Goal: Find specific page/section: Find specific page/section

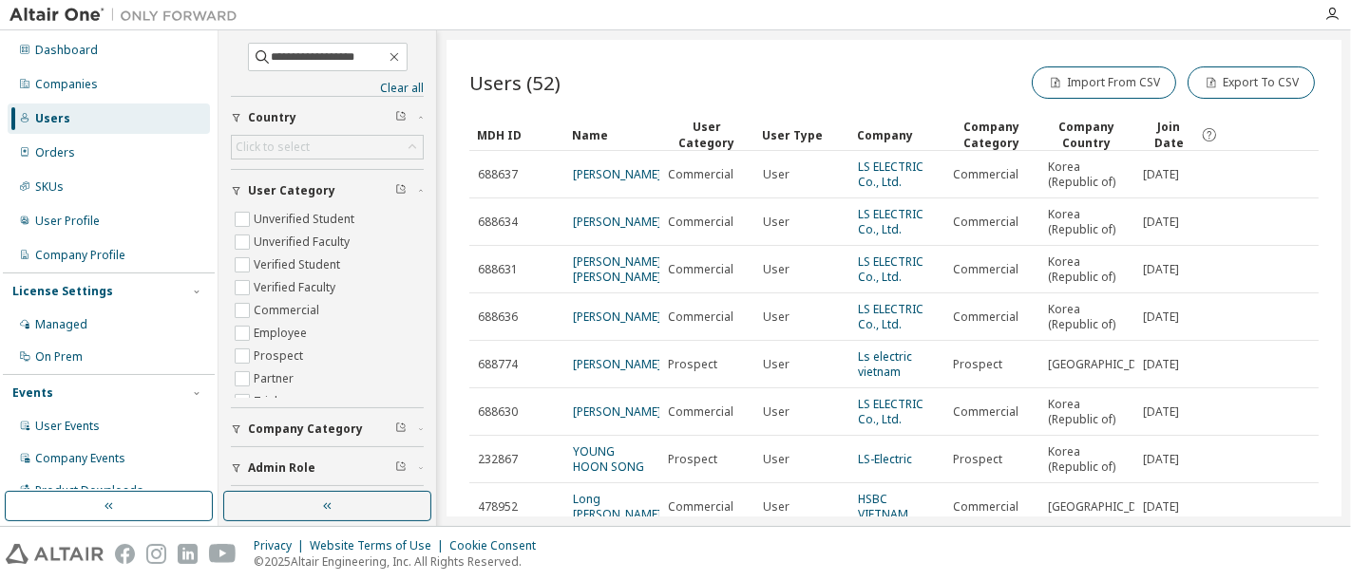
scroll to position [211, 0]
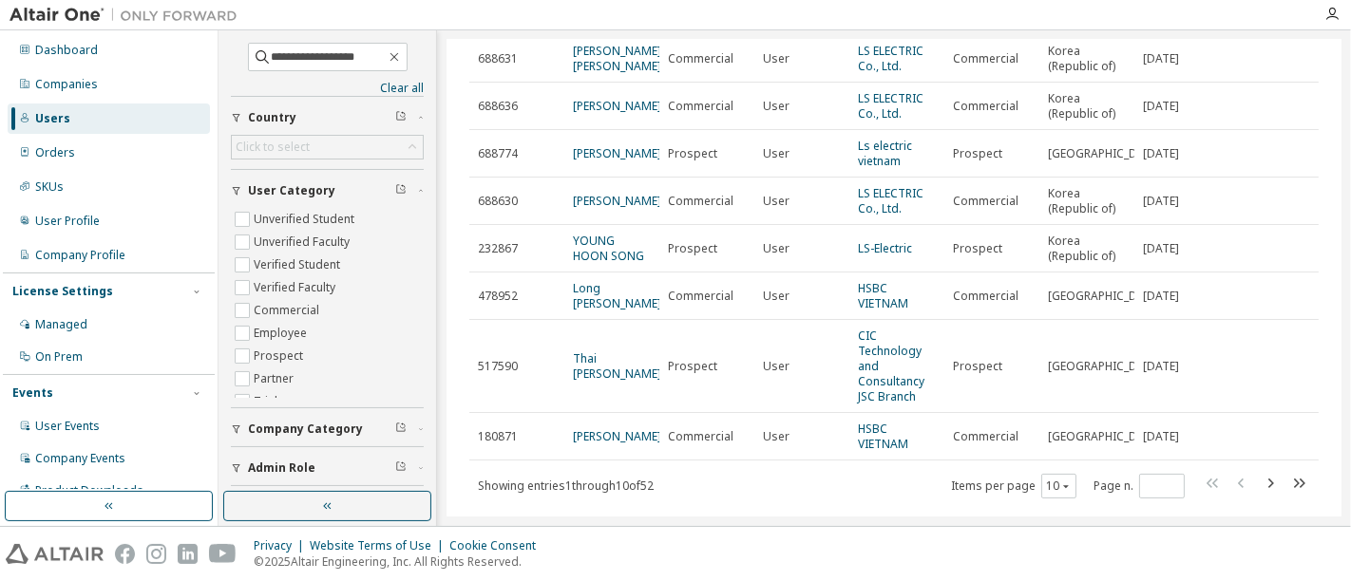
click at [126, 117] on div "Users" at bounding box center [109, 119] width 202 height 30
click at [400, 52] on icon "button" at bounding box center [394, 56] width 15 height 15
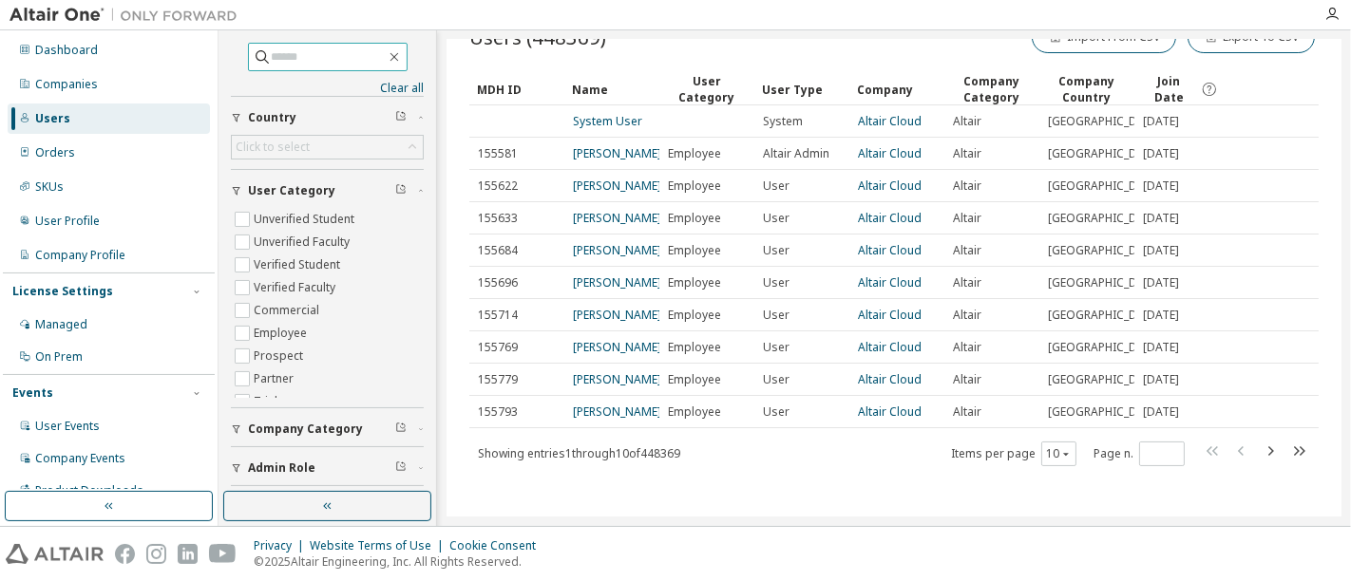
scroll to position [194, 0]
click at [319, 66] on span at bounding box center [328, 57] width 160 height 28
click at [306, 58] on input "text" at bounding box center [329, 56] width 114 height 19
paste input "**********"
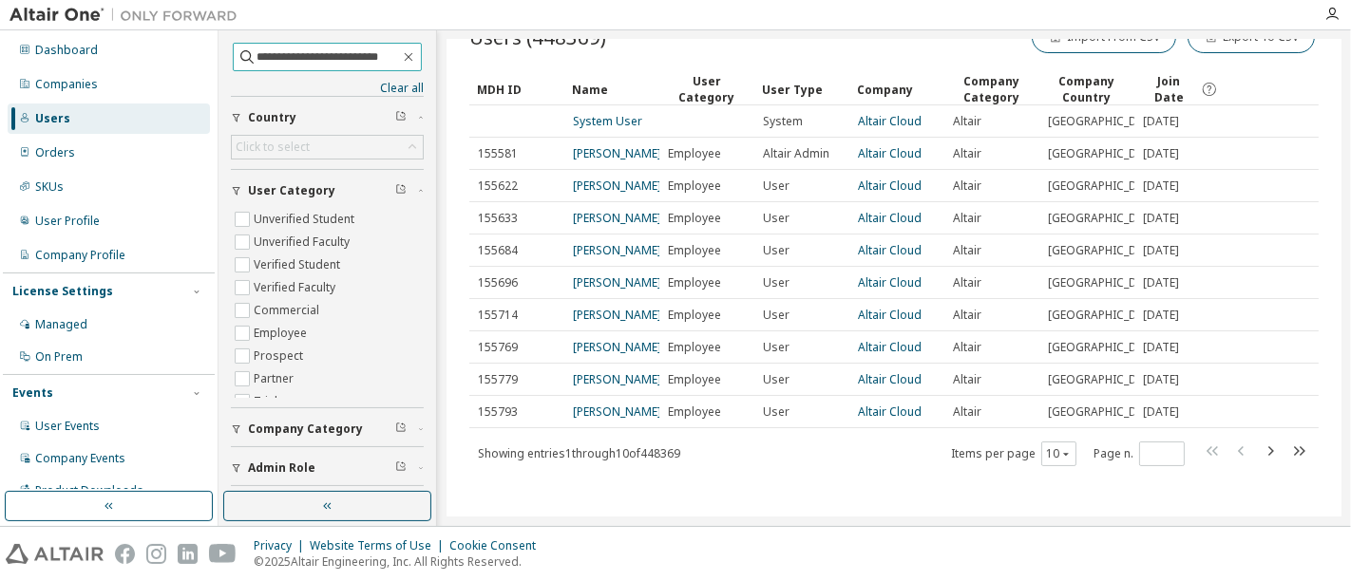
type input "**********"
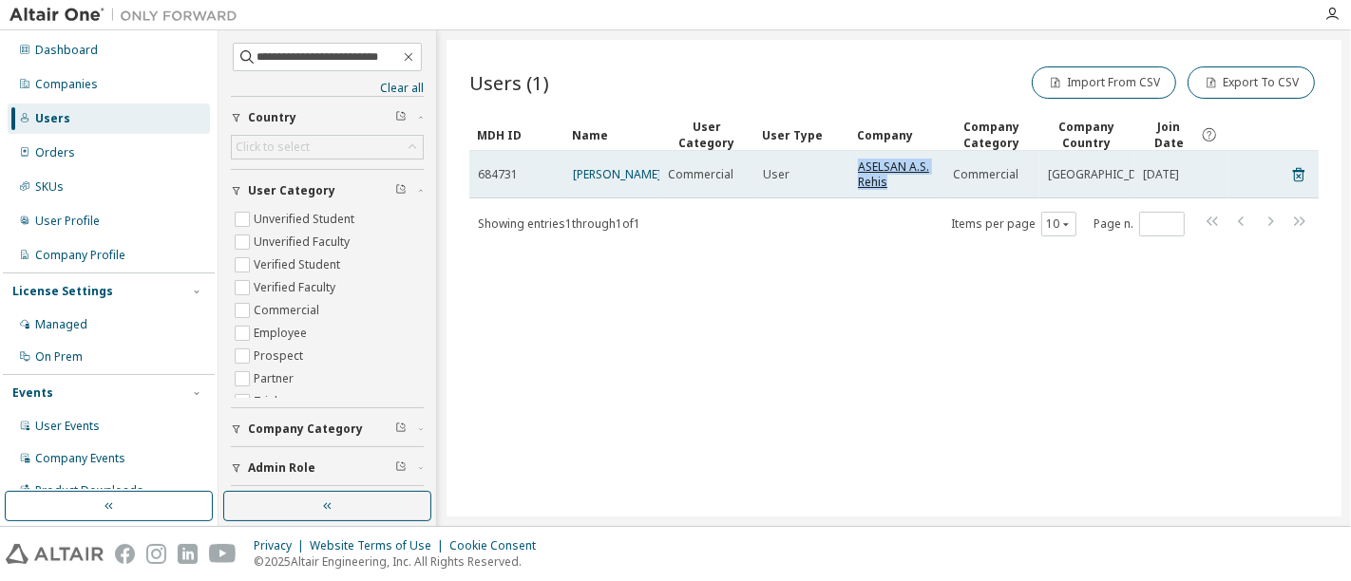
drag, startPoint x: 892, startPoint y: 184, endPoint x: 859, endPoint y: 163, distance: 39.3
click at [859, 163] on span "ASELSAN A.S. Rehis" at bounding box center [897, 175] width 78 height 30
copy link "ASELSAN A.S. Rehis"
click at [881, 169] on link "ASELSAN A.S. Rehis" at bounding box center [893, 174] width 71 height 31
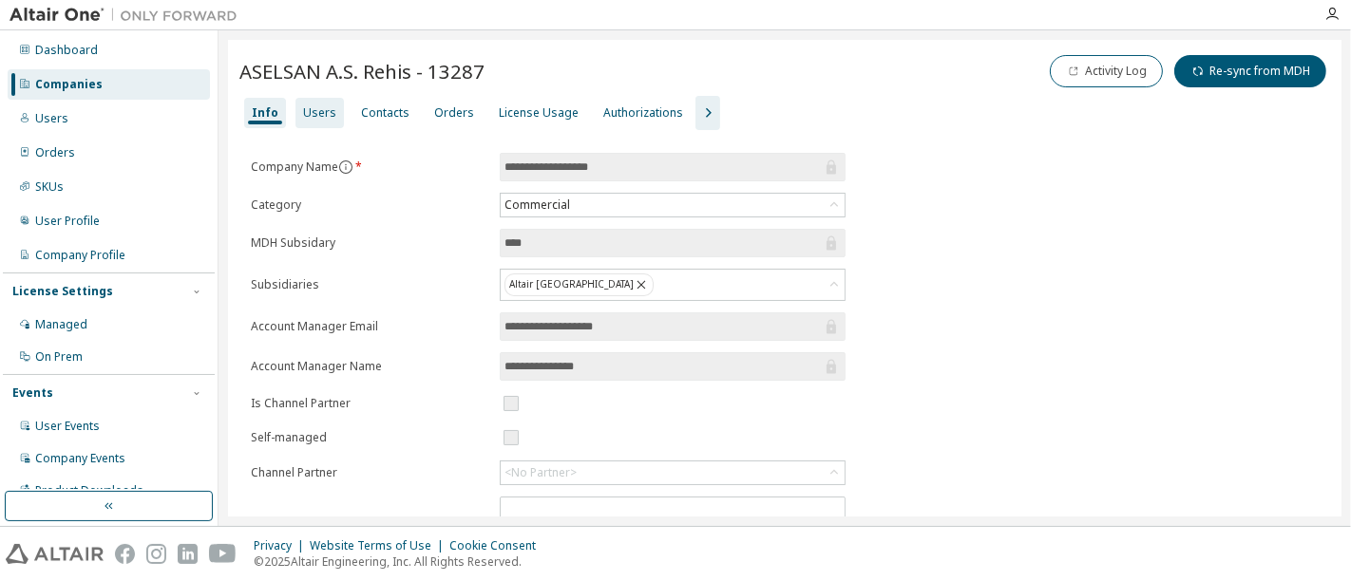
click at [318, 109] on div "Users" at bounding box center [319, 112] width 33 height 15
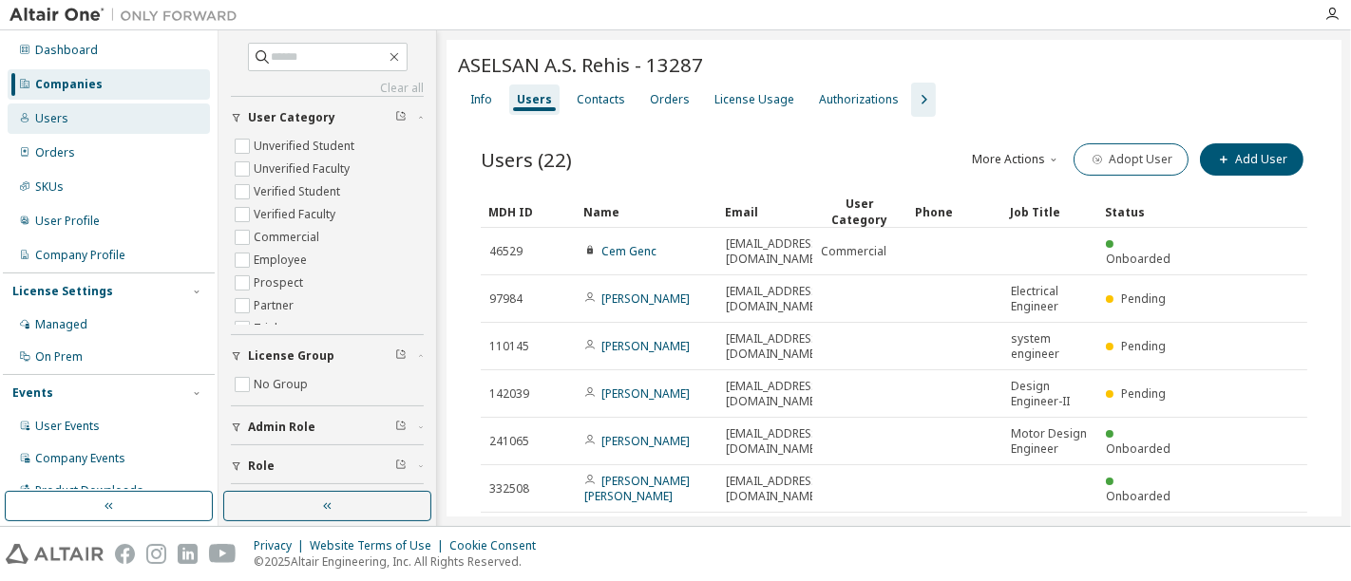
click at [103, 115] on div "Users" at bounding box center [109, 119] width 202 height 30
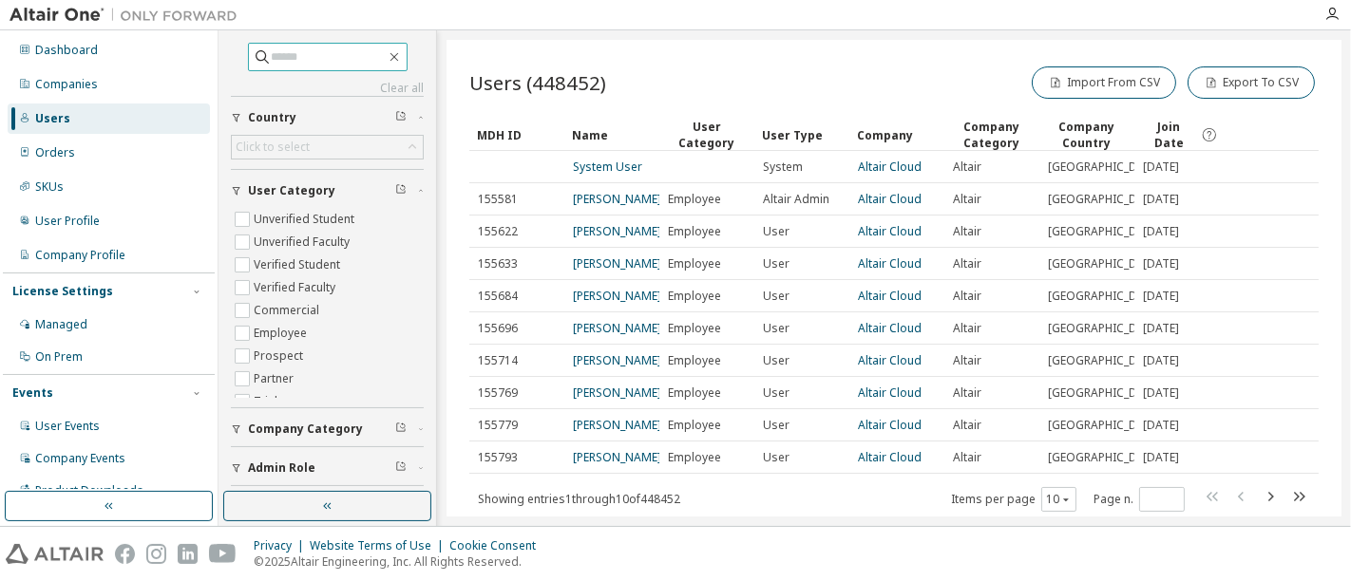
click at [300, 55] on input "text" at bounding box center [329, 56] width 114 height 19
paste input "**********"
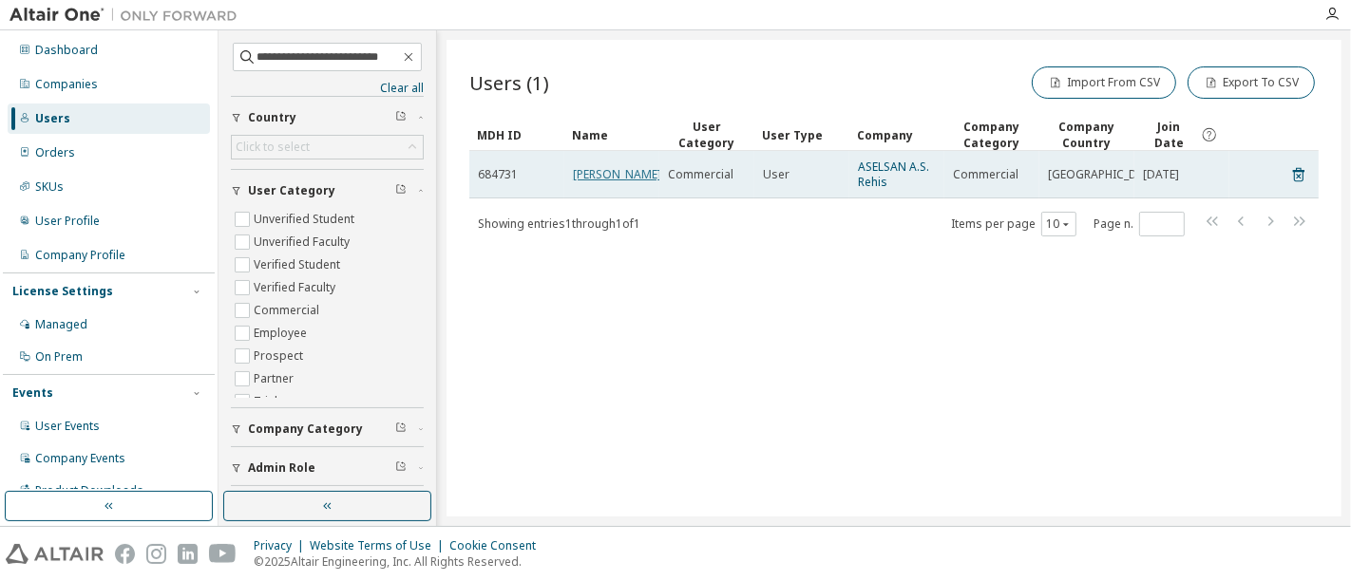
click at [601, 178] on link "Baris Colak" at bounding box center [617, 174] width 88 height 16
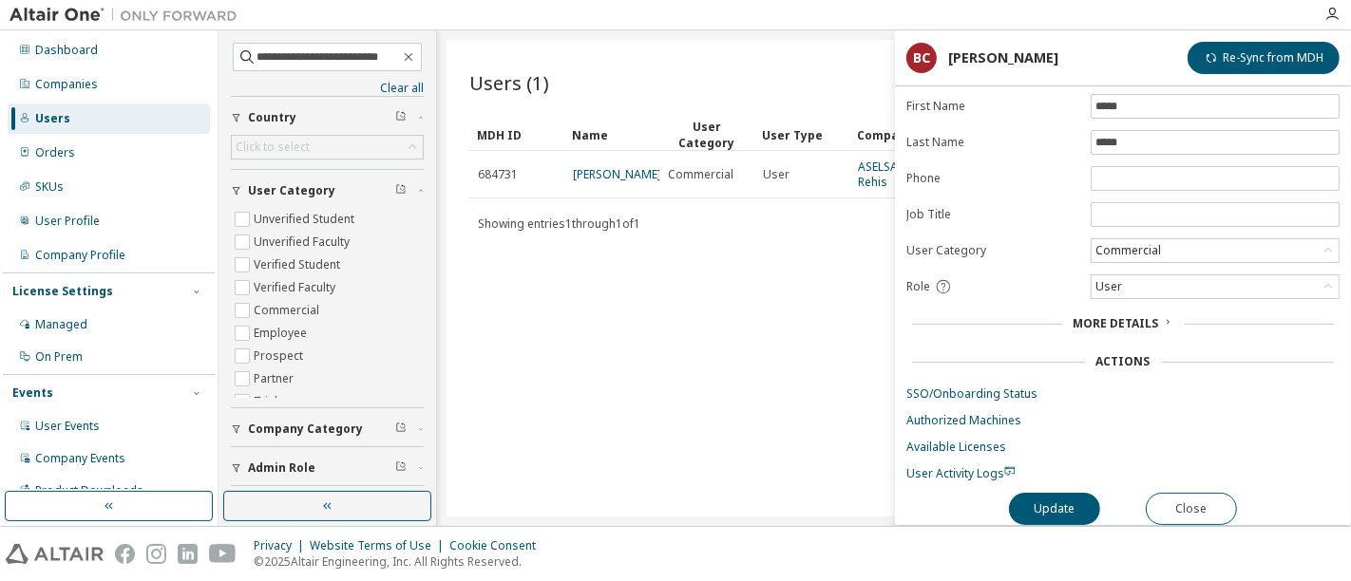
scroll to position [86, 0]
click at [929, 467] on span "User Activity Logs" at bounding box center [960, 473] width 109 height 16
click at [319, 48] on input "**********" at bounding box center [327, 56] width 142 height 19
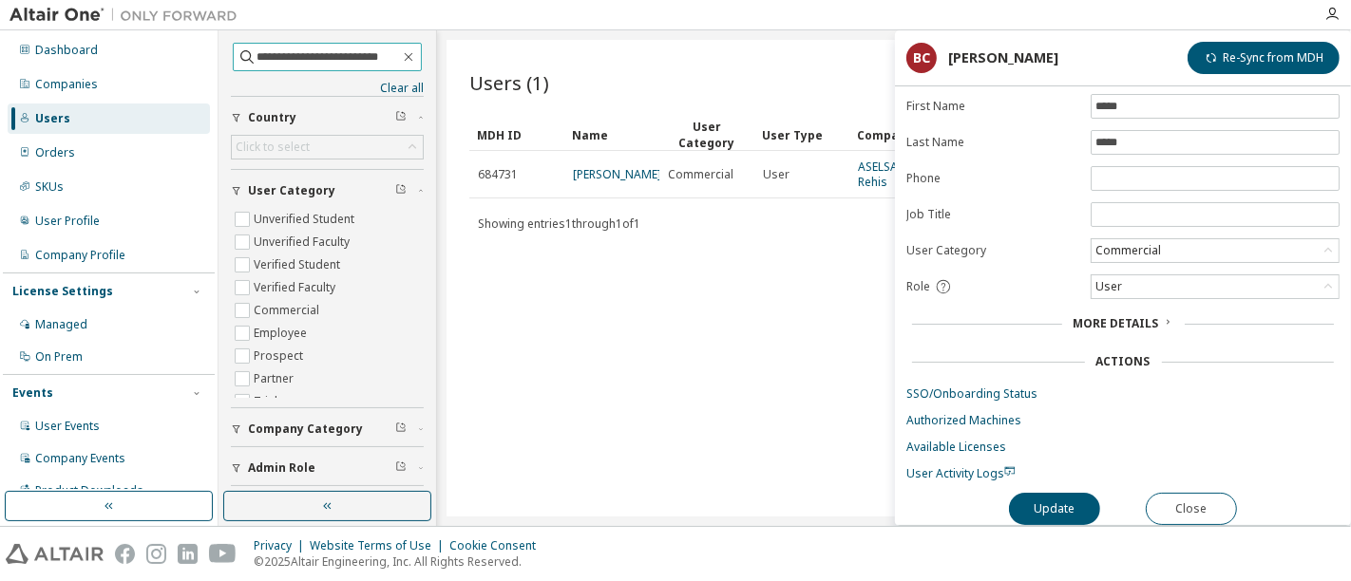
paste input "****"
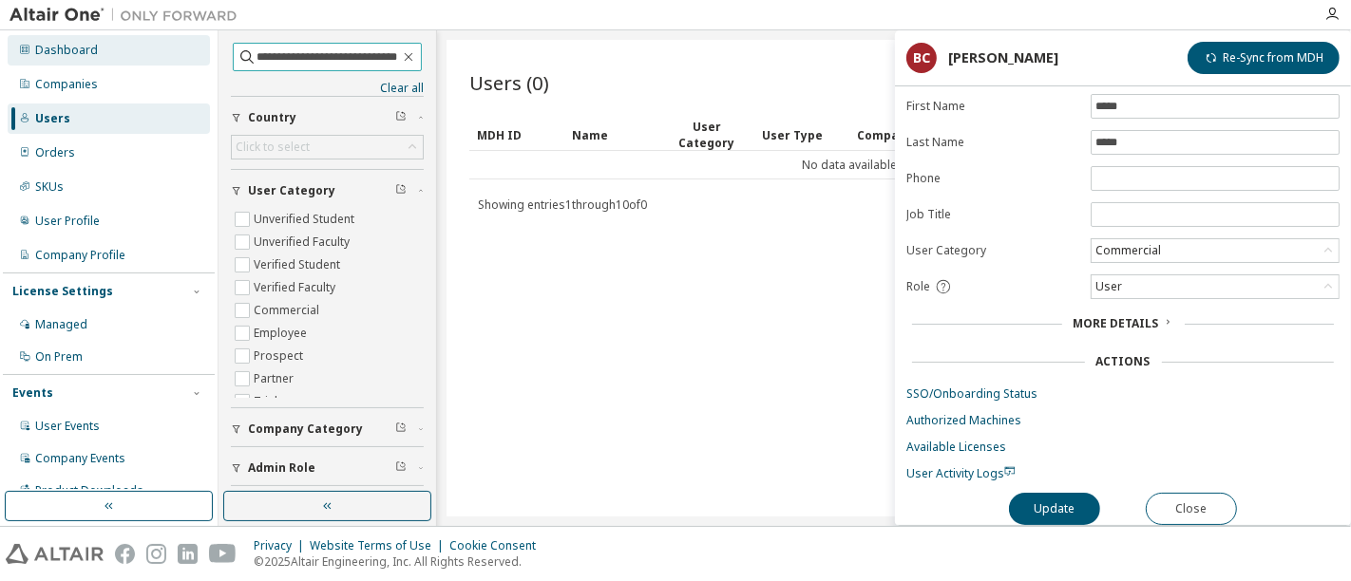
drag, startPoint x: 365, startPoint y: 52, endPoint x: 145, endPoint y: 48, distance: 219.4
click at [145, 48] on div "**********" at bounding box center [675, 278] width 1351 height 496
type input "**********"
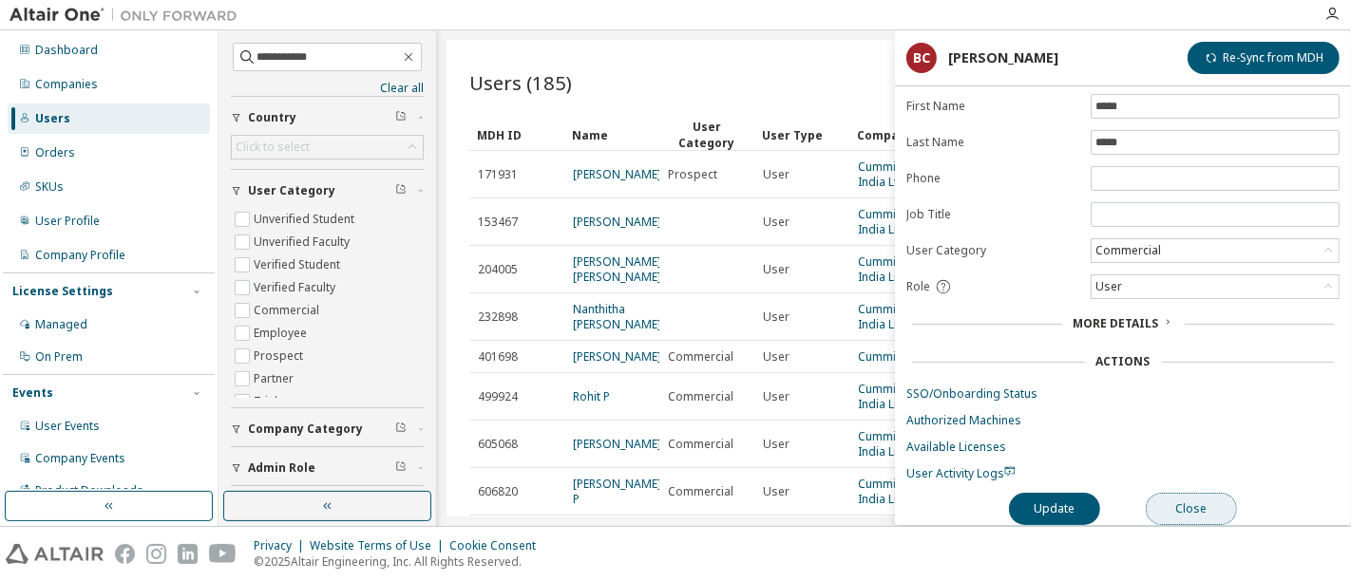
click at [1184, 505] on button "Close" at bounding box center [1190, 509] width 91 height 32
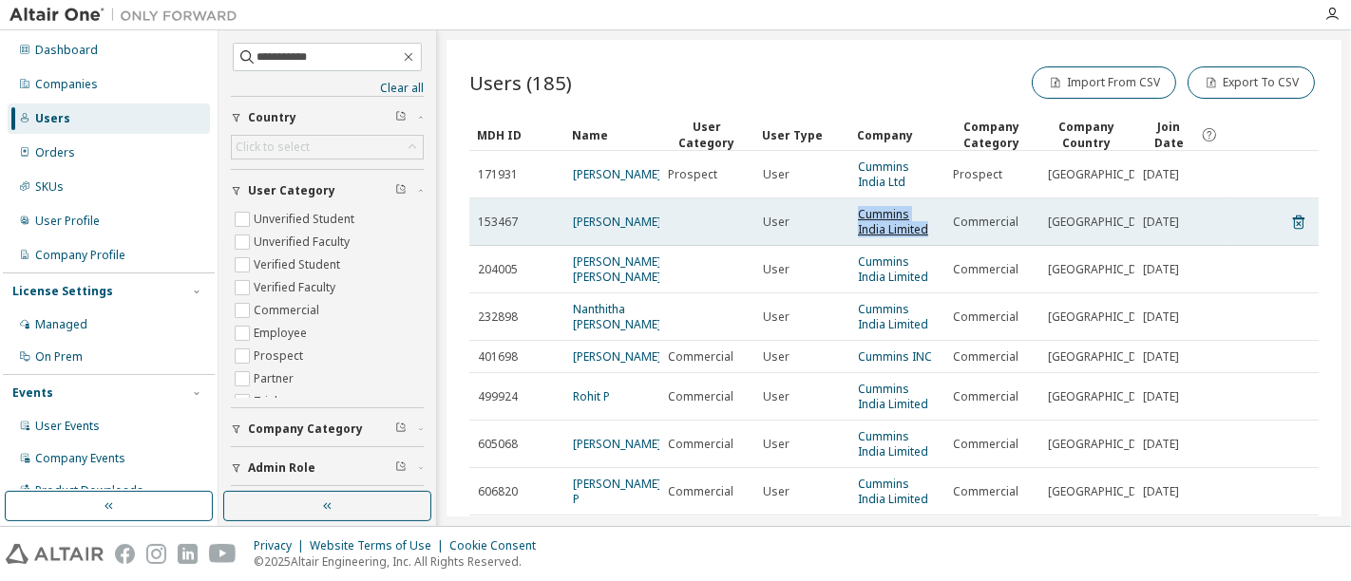
drag, startPoint x: 933, startPoint y: 229, endPoint x: 861, endPoint y: 212, distance: 74.2
click at [861, 212] on span "Cummins India Limited" at bounding box center [897, 222] width 78 height 30
copy link "Cummins India Limited"
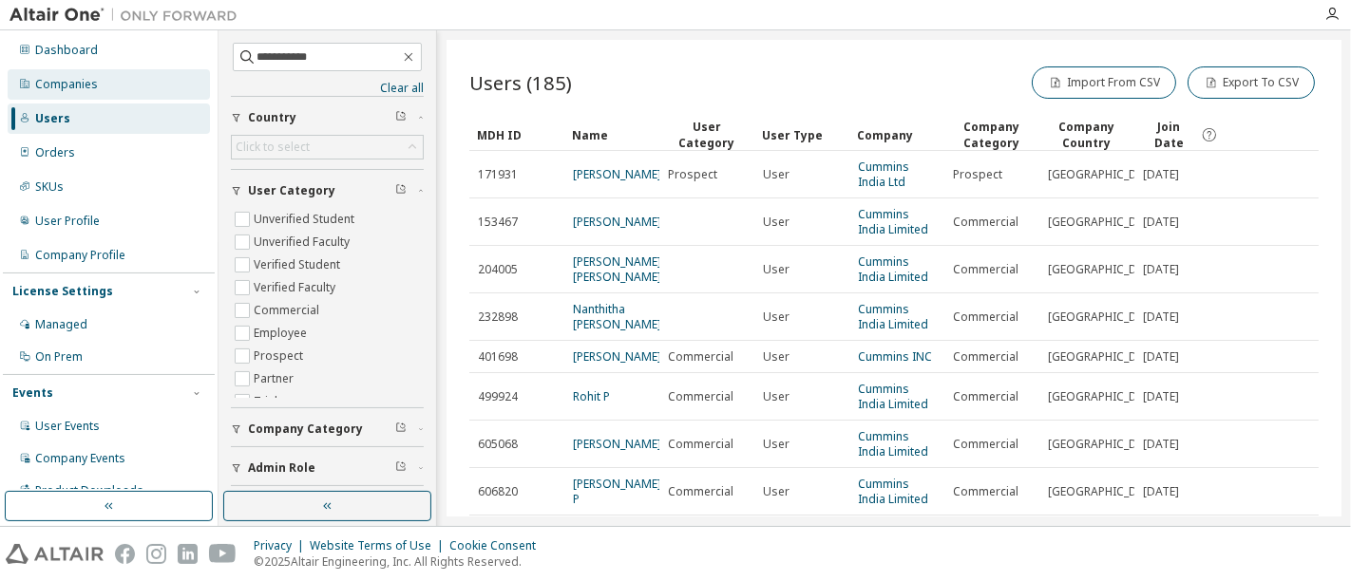
click at [88, 85] on div "Companies" at bounding box center [66, 84] width 63 height 15
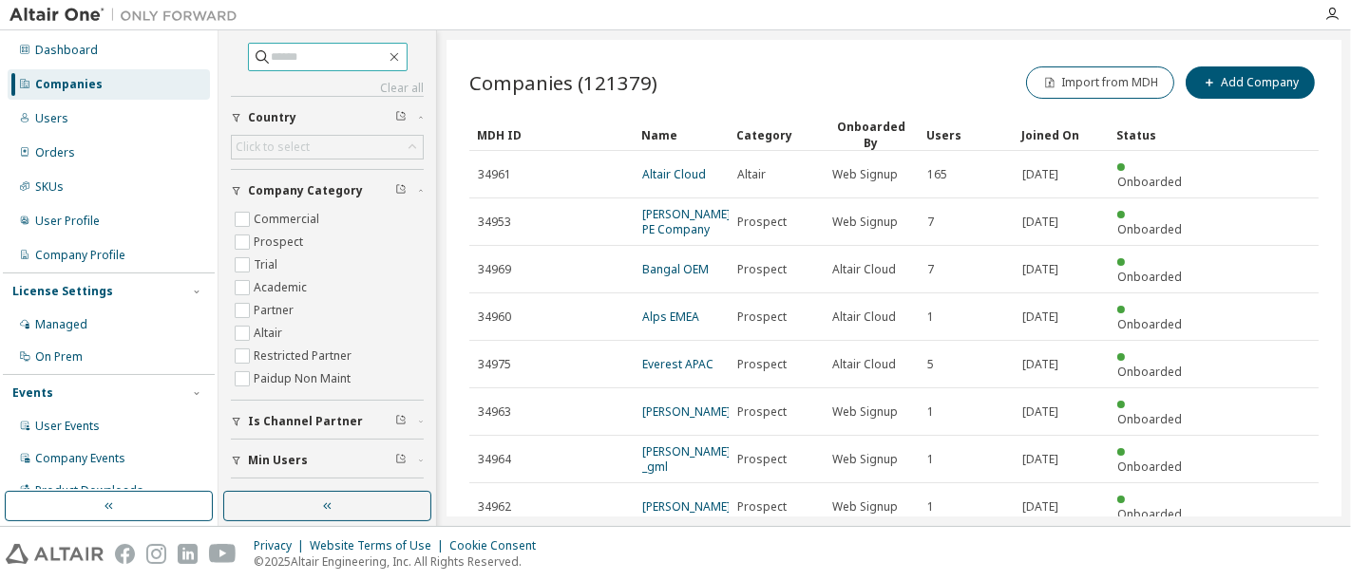
click at [309, 57] on input "text" at bounding box center [329, 56] width 114 height 19
type input "*******"
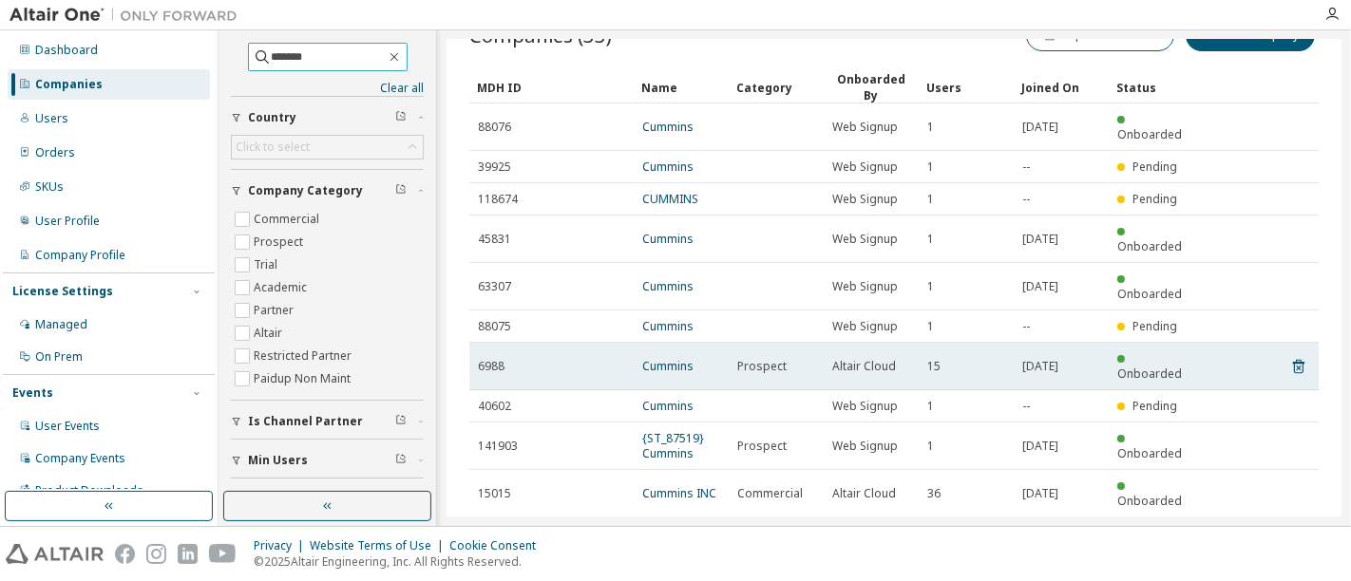
scroll to position [57, 0]
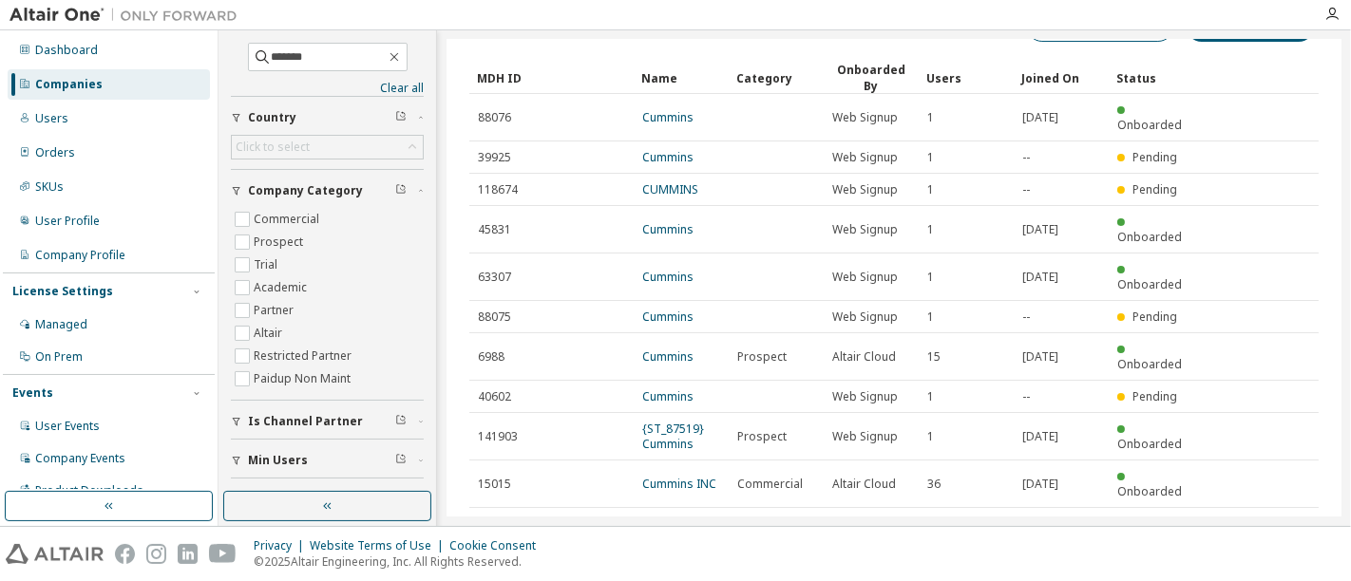
click at [1258, 520] on icon "button" at bounding box center [1269, 531] width 23 height 23
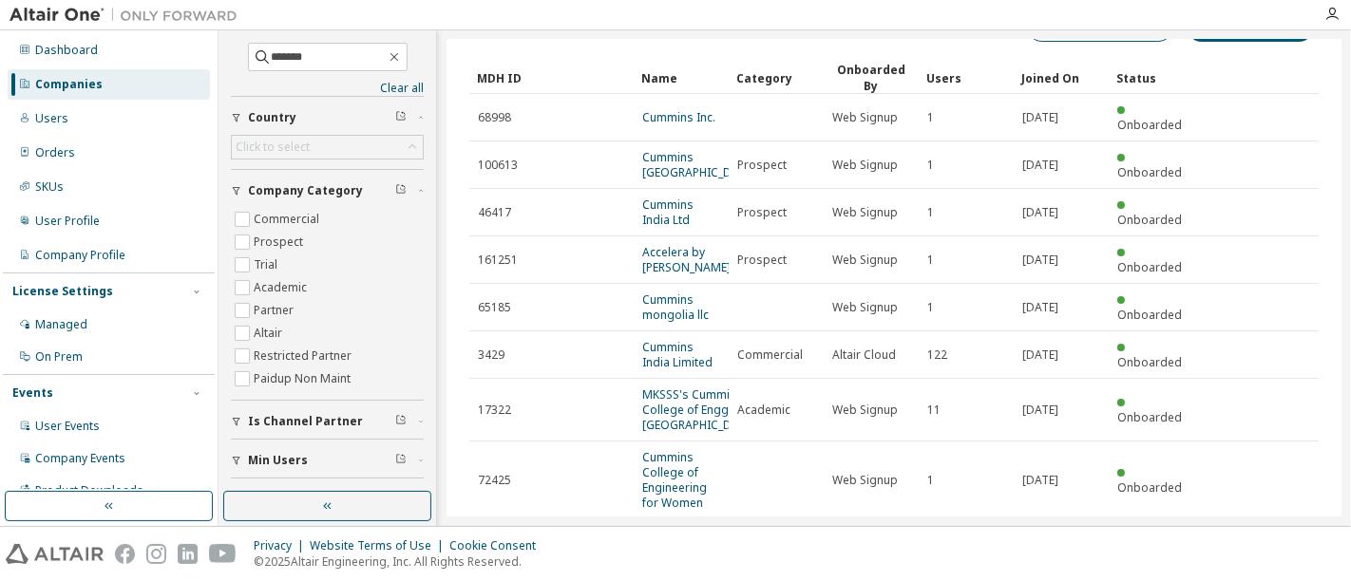
click at [1256, 460] on tr "72425 Cummins College of Engineering for Women Web Signup 1 2021-09-26 Onboarded" at bounding box center [893, 481] width 849 height 78
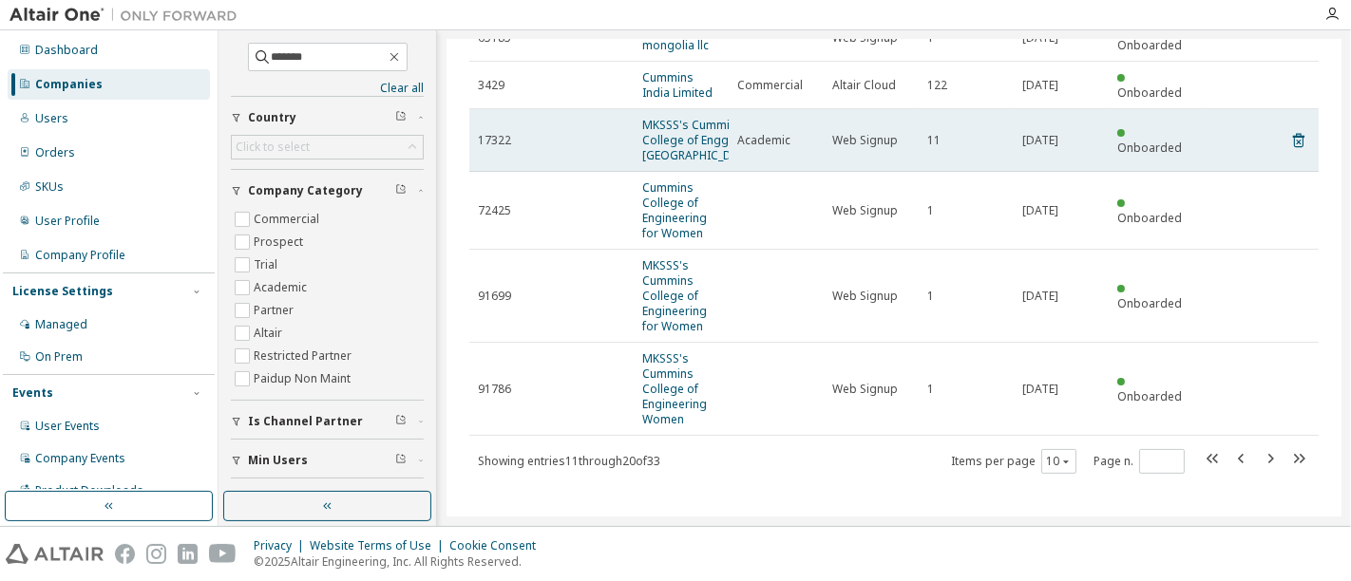
scroll to position [328, 0]
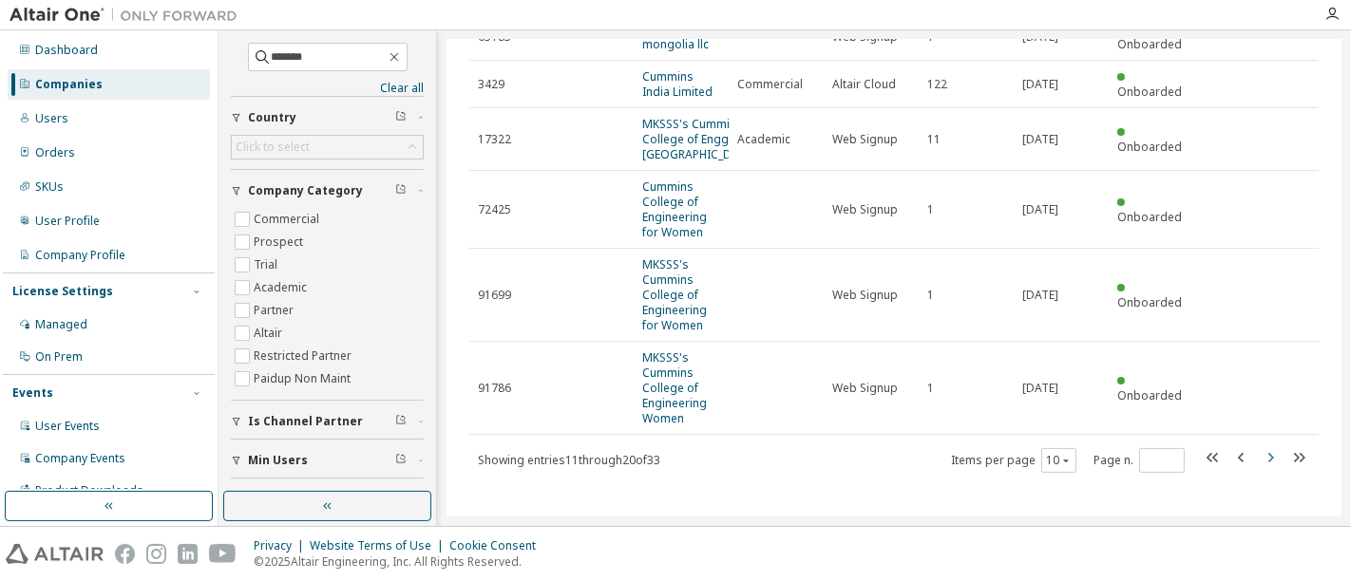
click at [1268, 455] on icon "button" at bounding box center [1271, 457] width 6 height 9
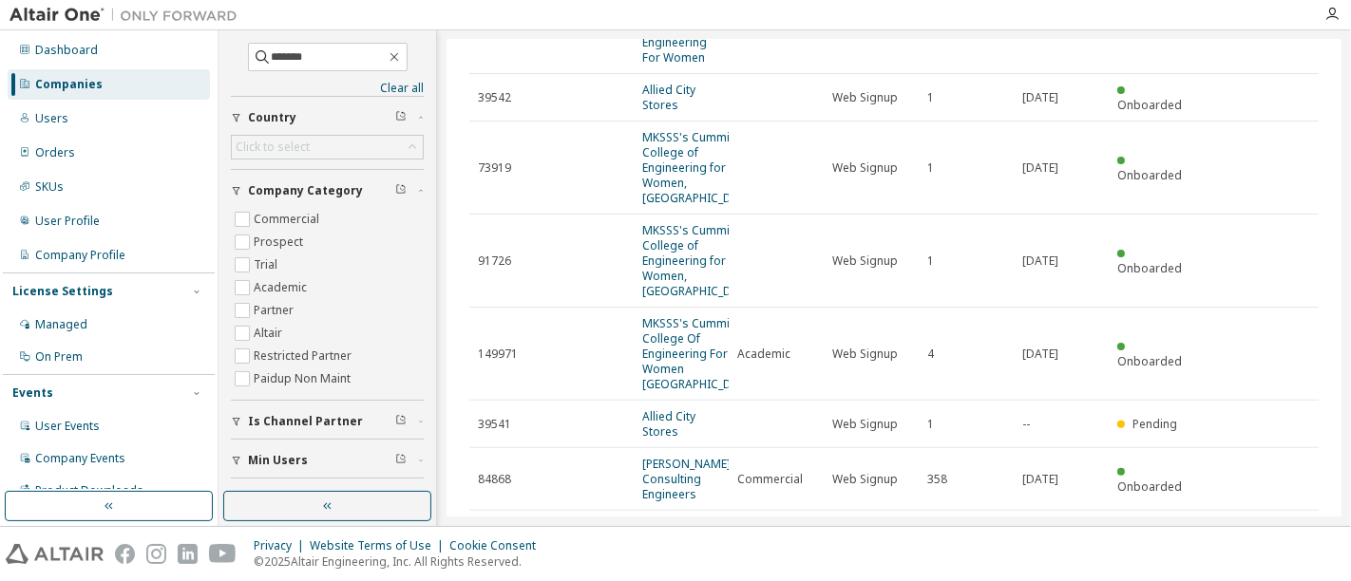
scroll to position [574, 0]
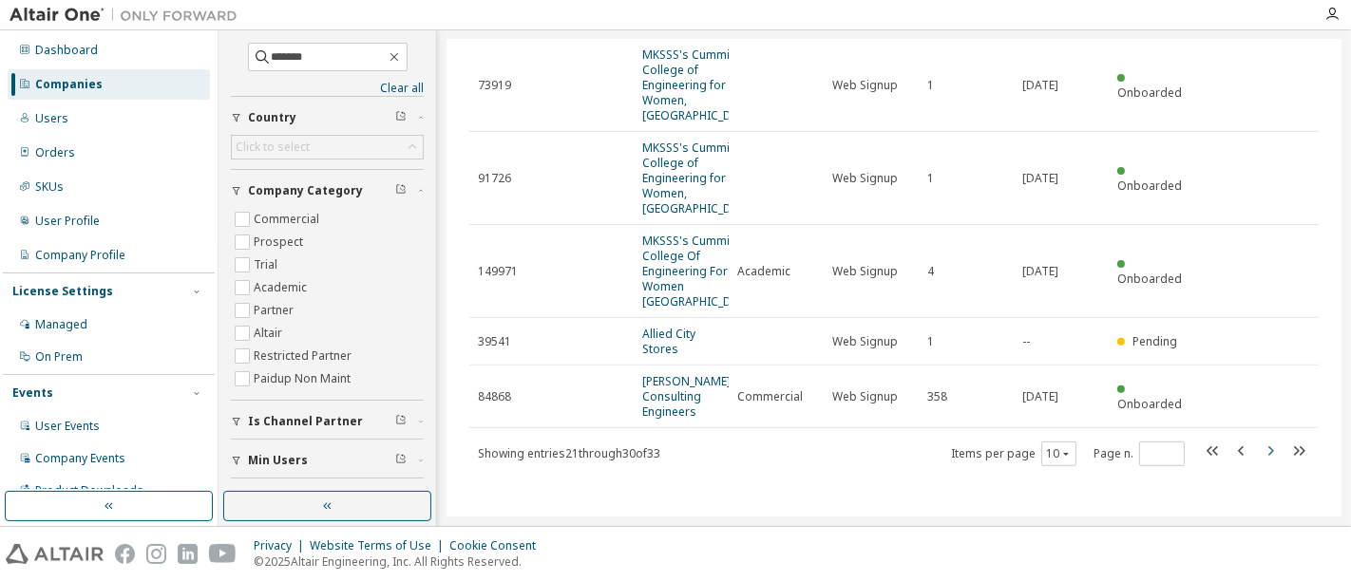
click at [1258, 457] on icon "button" at bounding box center [1269, 451] width 23 height 23
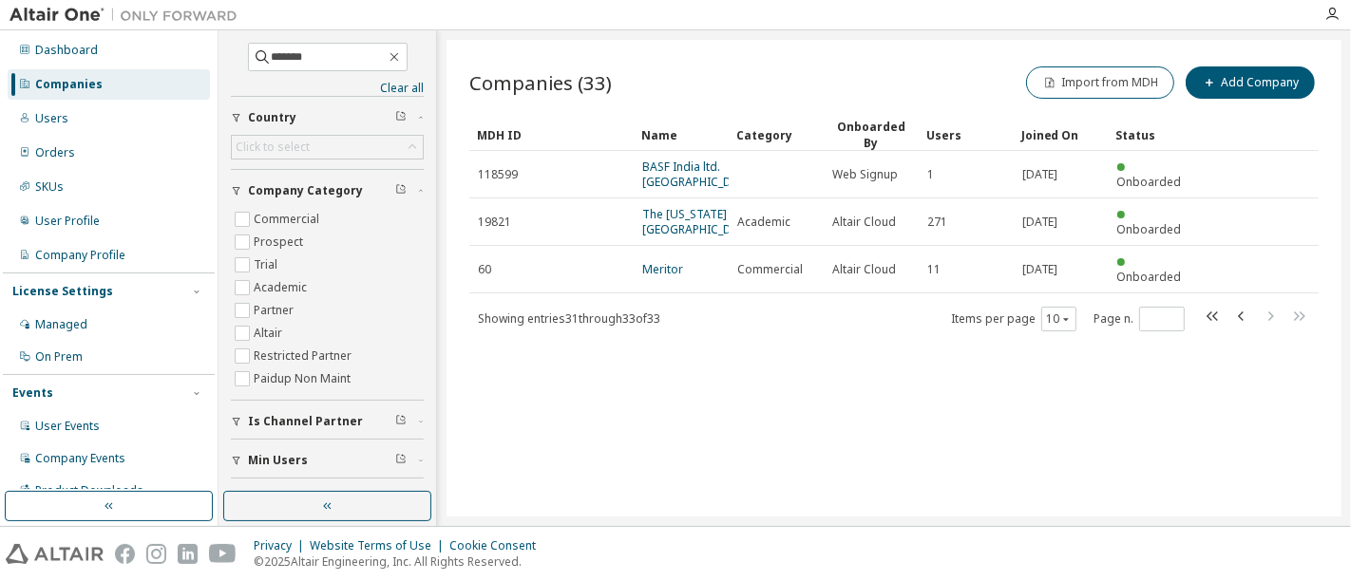
scroll to position [0, 0]
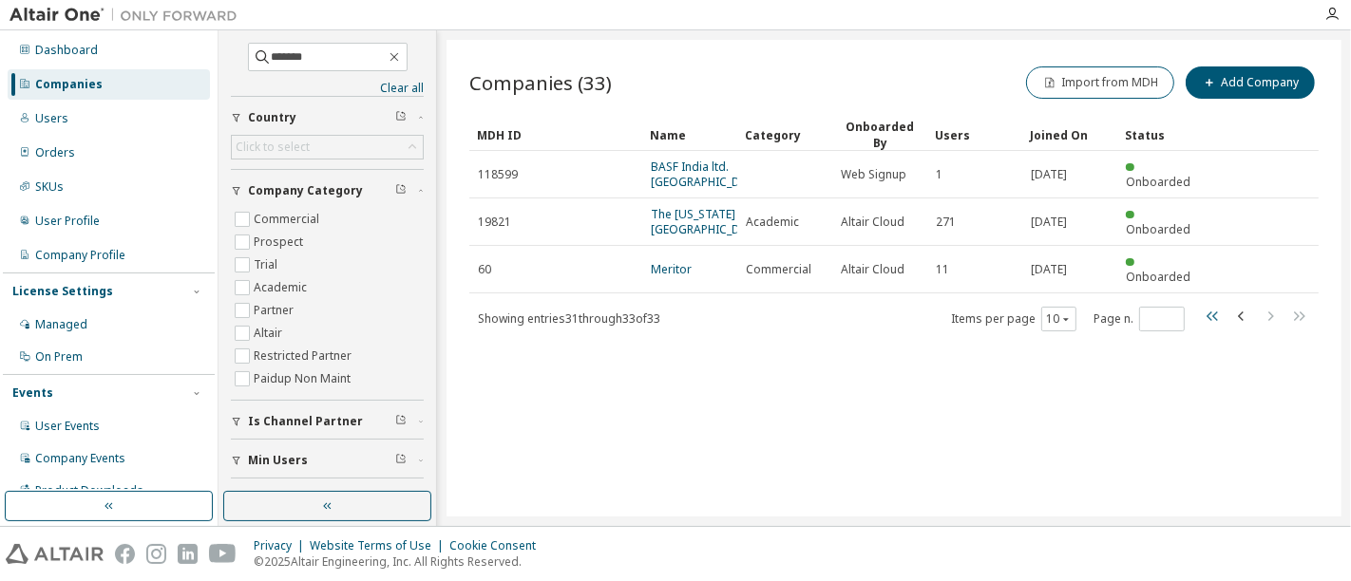
click at [1210, 321] on icon "button" at bounding box center [1211, 316] width 11 height 9
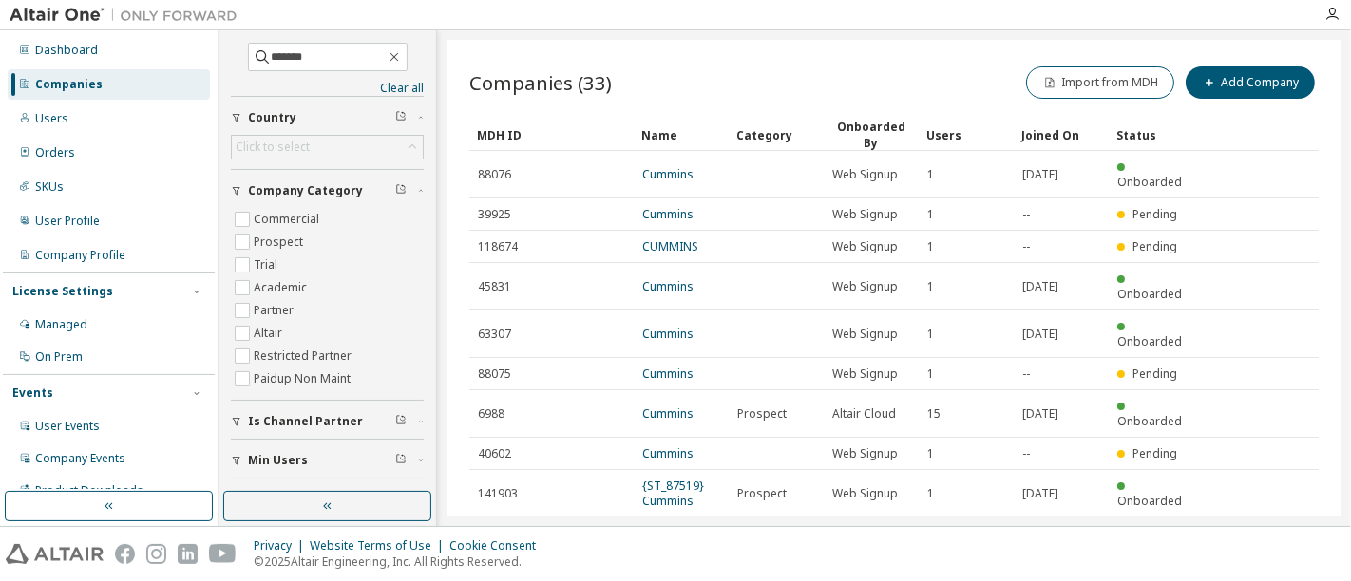
click at [1260, 577] on icon "button" at bounding box center [1269, 588] width 23 height 23
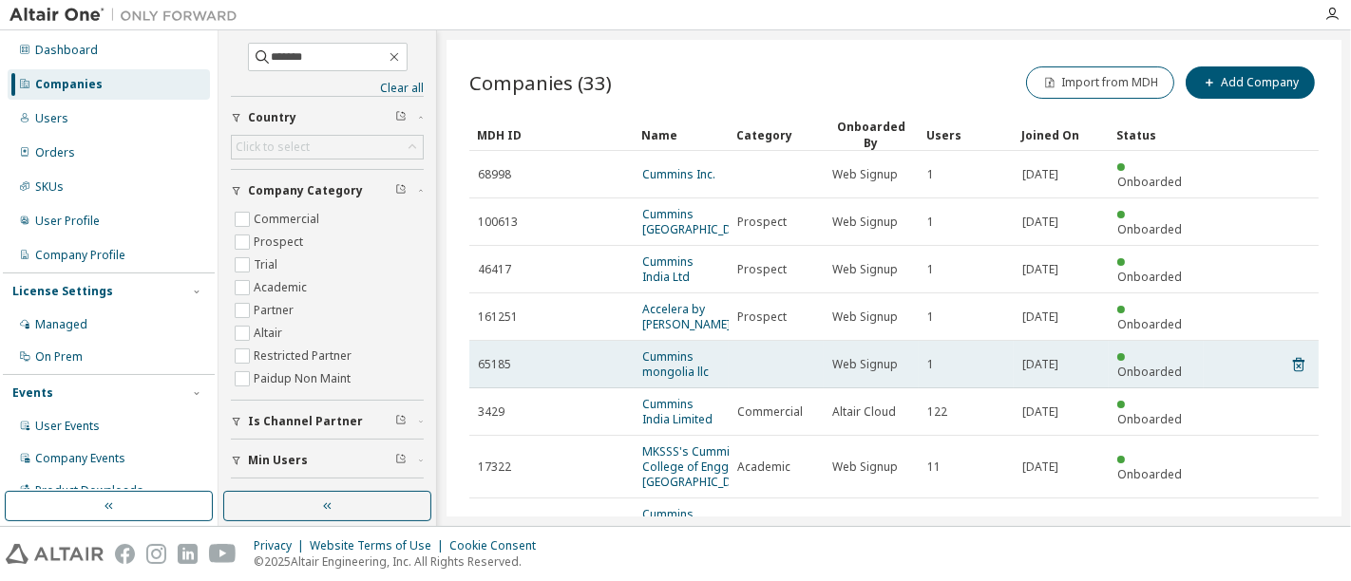
scroll to position [331, 0]
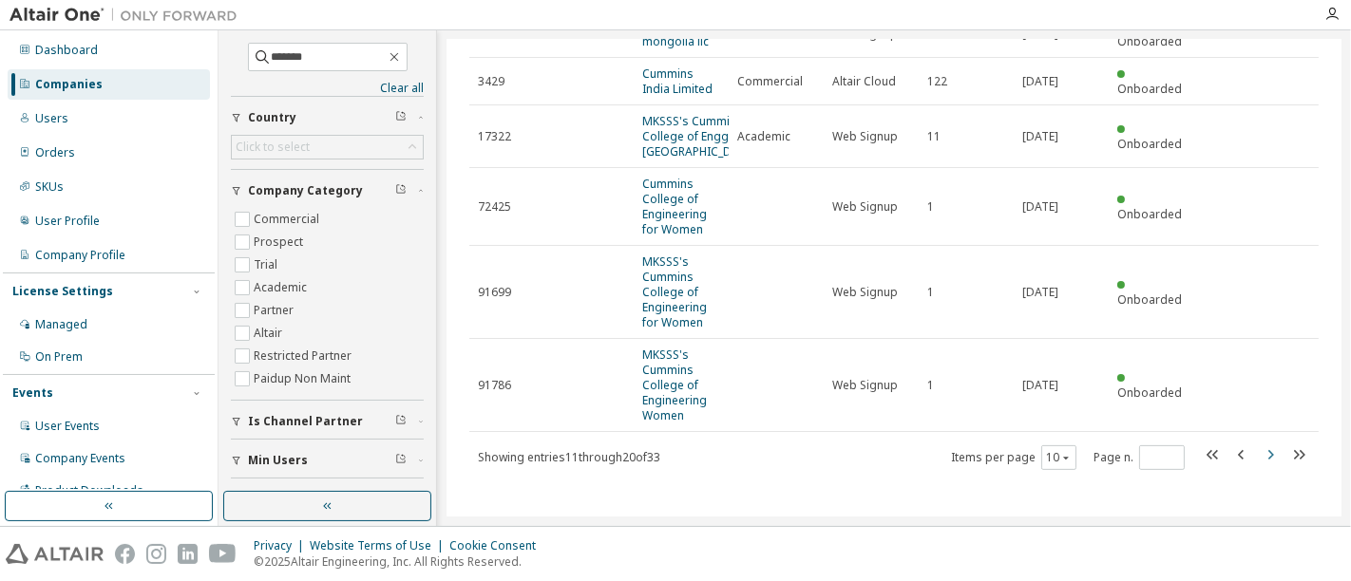
click at [1258, 457] on icon "button" at bounding box center [1269, 455] width 23 height 23
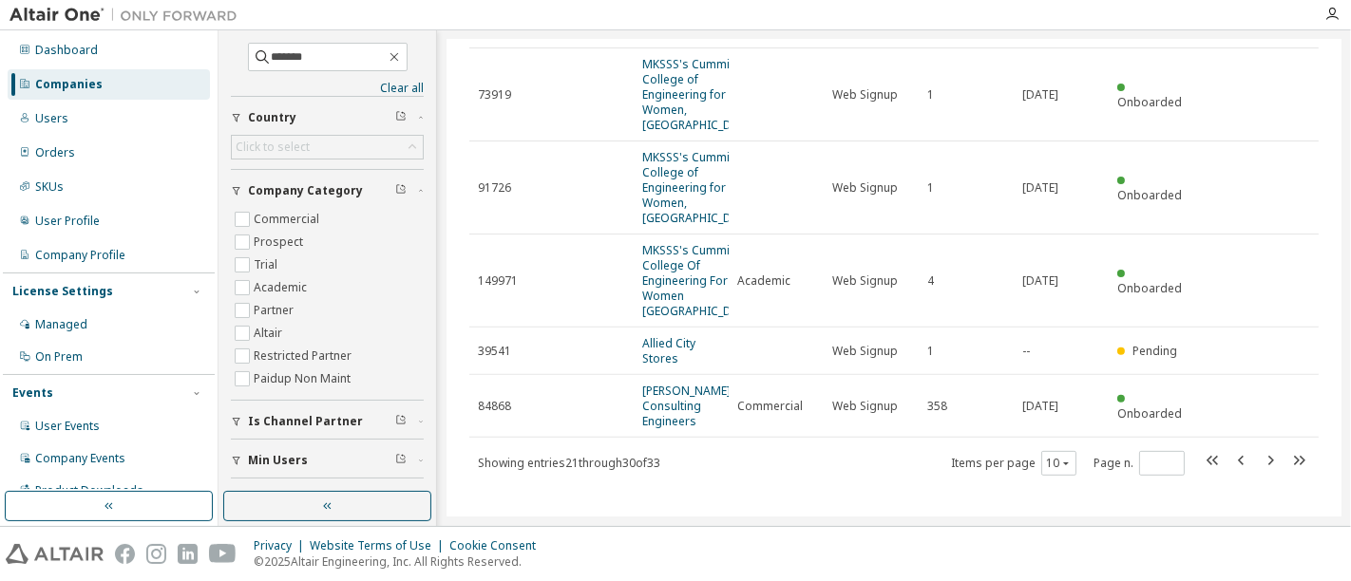
scroll to position [574, 0]
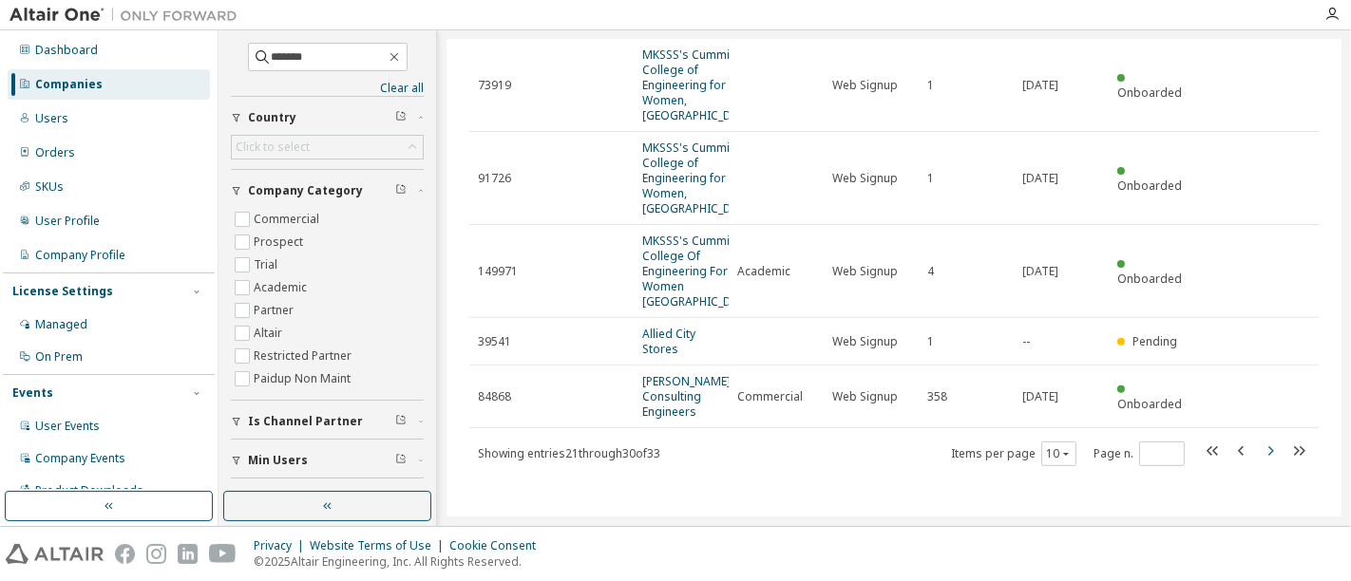
click at [1262, 455] on icon "button" at bounding box center [1269, 451] width 23 height 23
type input "*"
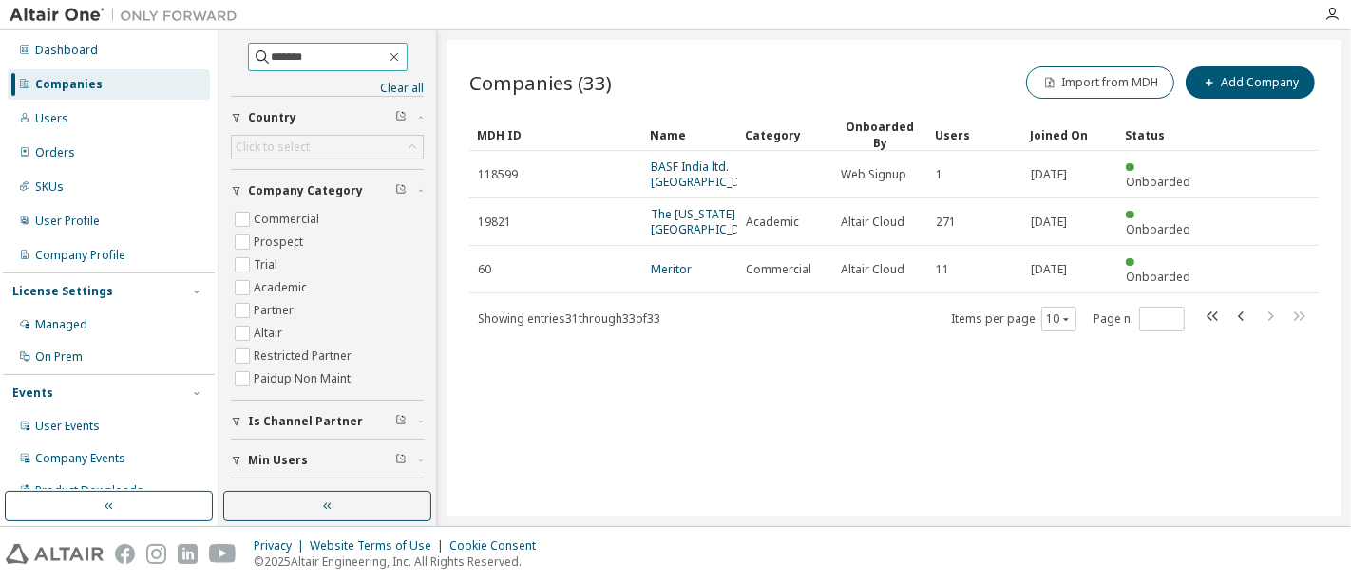
click at [331, 60] on input "*******" at bounding box center [329, 56] width 114 height 19
type input "***"
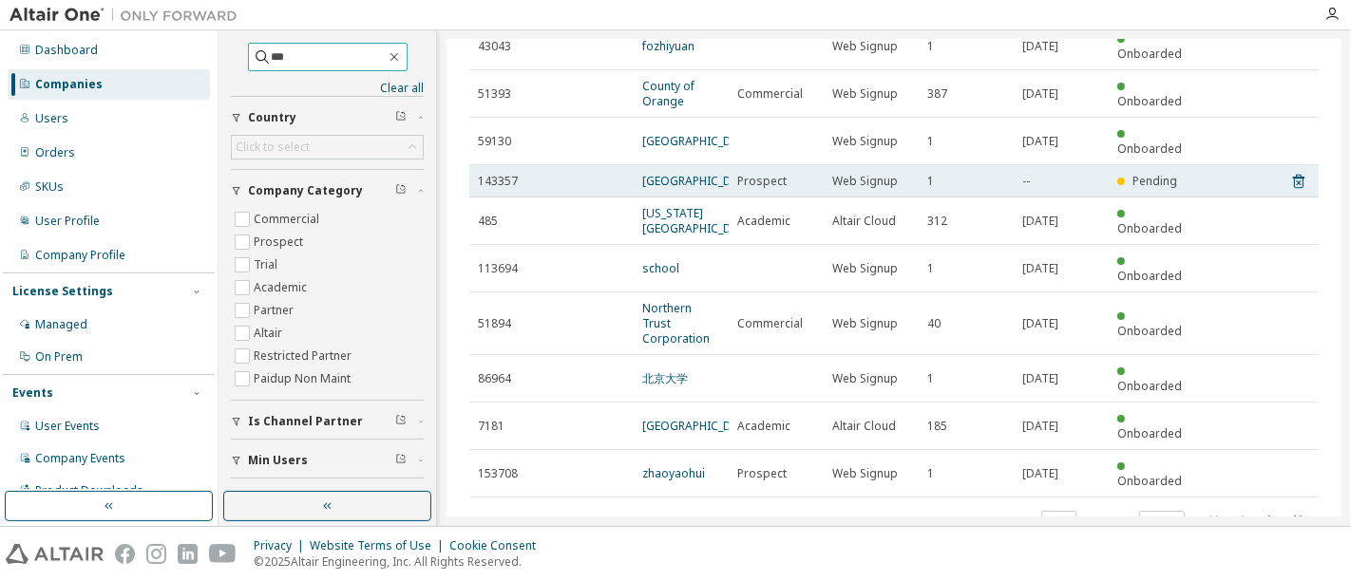
scroll to position [194, 0]
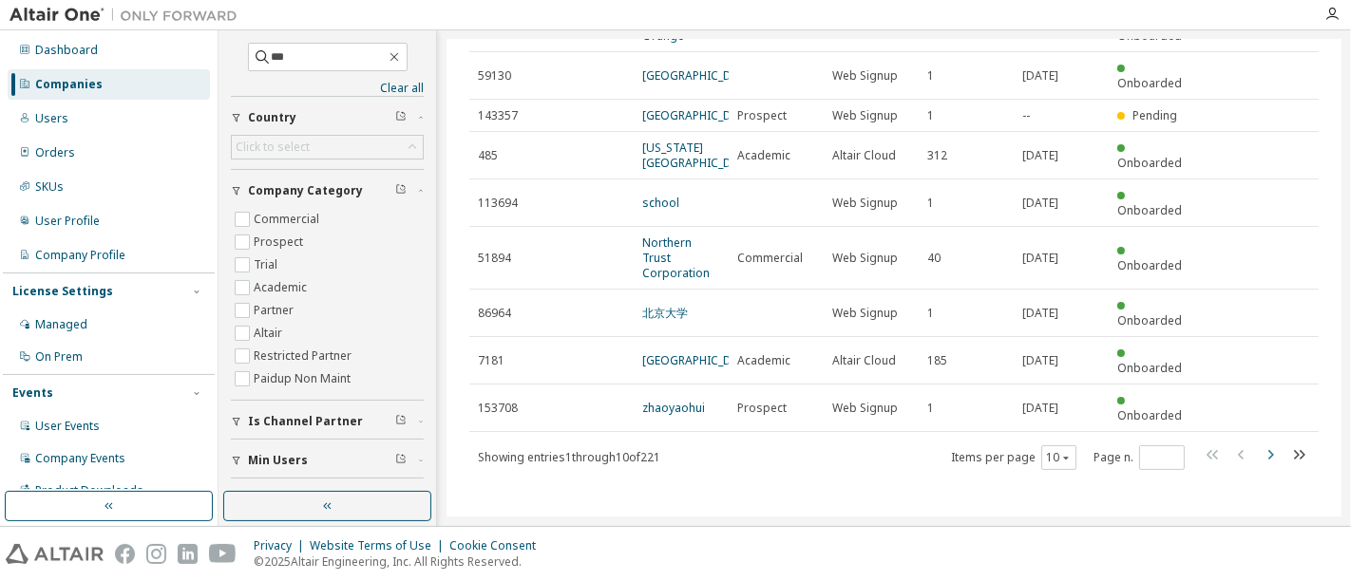
click at [1261, 453] on icon "button" at bounding box center [1269, 455] width 23 height 23
type input "*"
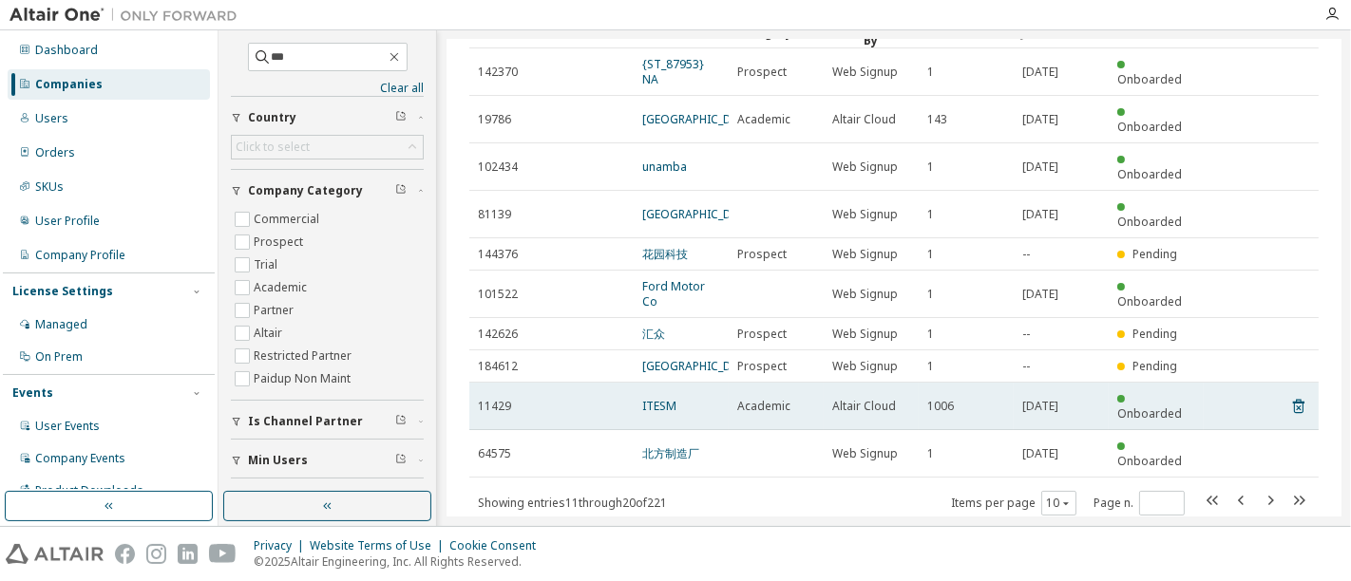
scroll to position [0, 0]
